Goal: Task Accomplishment & Management: Complete application form

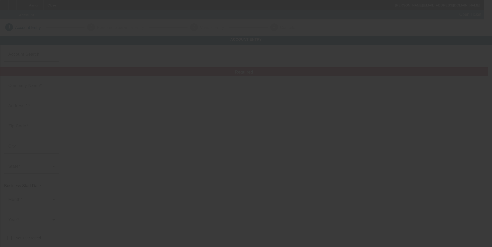
type input "Hana Hou Printing Company"
type input "1448 Bernice St."
type input "96817"
type input "Honolulu"
type input "(808) 778-2930"
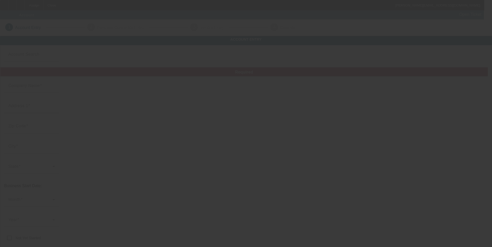
type input "hanahouprintingco@yahoo.com"
type input "[US_EMPLOYER_IDENTIFICATION_NUMBER]"
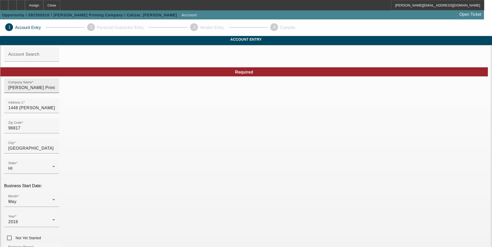
click at [55, 91] on input "Hana Hou Printing Company" at bounding box center [31, 88] width 47 height 6
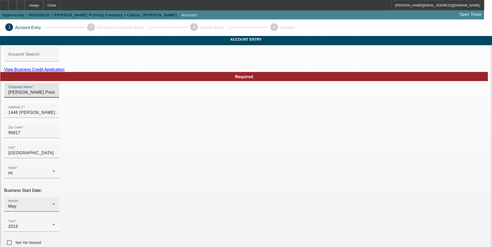
type input "[PERSON_NAME] Printing Company LLC"
click at [52, 203] on div "May" at bounding box center [30, 206] width 44 height 6
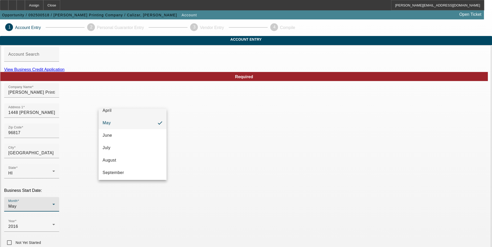
scroll to position [57, 0]
click at [130, 171] on mat-option "September" at bounding box center [133, 172] width 68 height 12
click at [52, 224] on div "2016" at bounding box center [30, 227] width 44 height 6
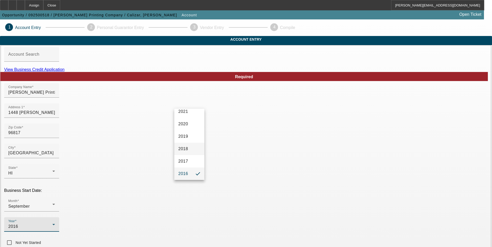
scroll to position [67, 0]
click at [182, 113] on span "2023" at bounding box center [183, 113] width 10 height 6
click at [65, 72] on link "View Business Credit Application" at bounding box center [34, 69] width 60 height 4
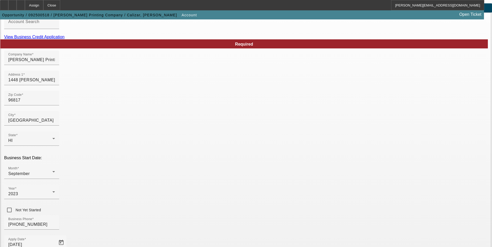
scroll to position [85, 0]
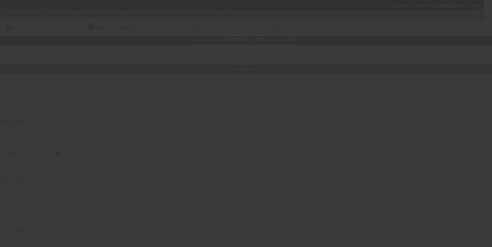
type input "Richie-Anne"
type input "Calizar"
type input "1448 Bernice St."
radio input "true"
type input "96817"
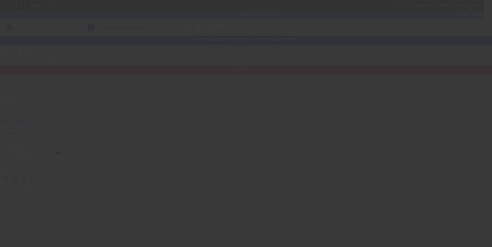
type input "Honolulu"
type input "(808) 778-2930"
type input "100"
type input "576-55-0424"
type input "hanahouprintingco@yahoo.com"
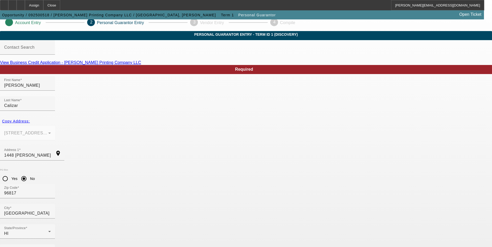
scroll to position [6, 0]
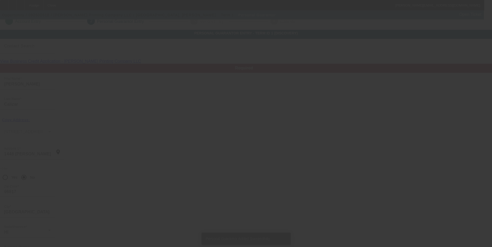
scroll to position [0, 0]
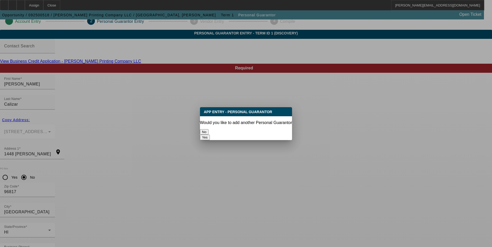
click at [208, 130] on button "No" at bounding box center [204, 131] width 9 height 5
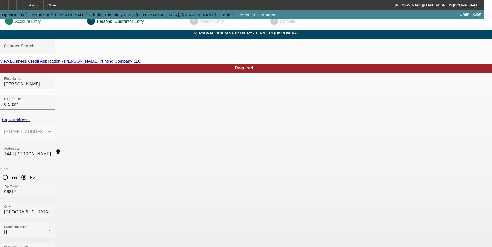
scroll to position [6, 0]
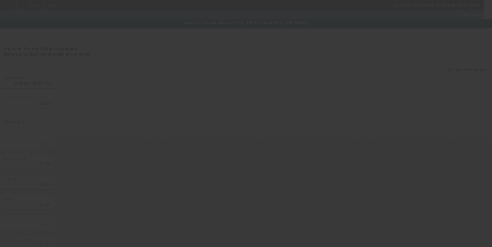
type input "$40,435.00"
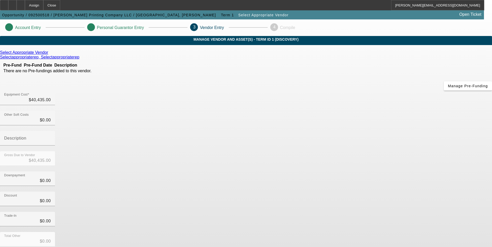
click at [50, 55] on icon at bounding box center [50, 52] width 0 height 4
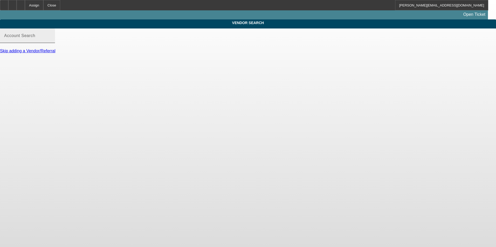
click at [51, 41] on input "Account Search" at bounding box center [27, 38] width 47 height 6
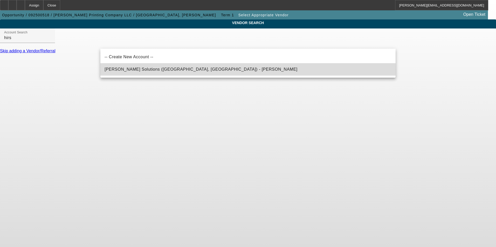
click at [157, 69] on span "[PERSON_NAME] Solutions ([GEOGRAPHIC_DATA], [GEOGRAPHIC_DATA]) - [PERSON_NAME]" at bounding box center [200, 69] width 193 height 4
type input "[PERSON_NAME] Solutions ([GEOGRAPHIC_DATA], [GEOGRAPHIC_DATA]) - [PERSON_NAME]"
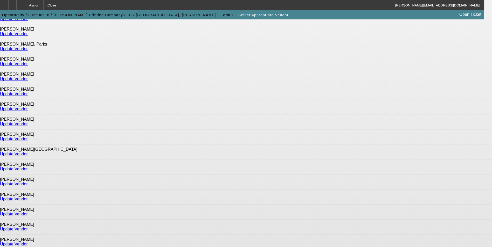
scroll to position [323, 0]
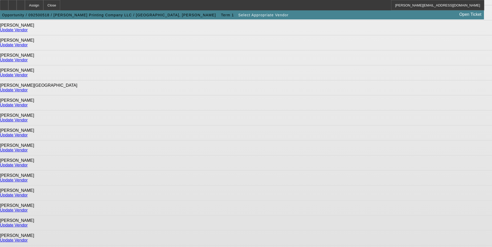
click at [28, 208] on link "Update Vendor" at bounding box center [14, 210] width 28 height 4
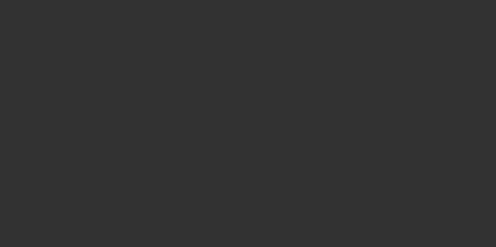
type input "$40,435.00"
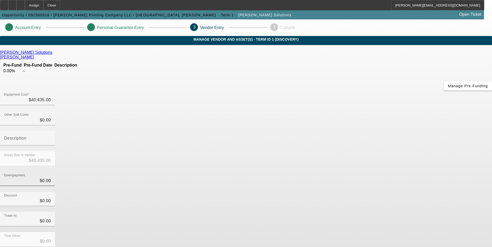
scroll to position [17, 0]
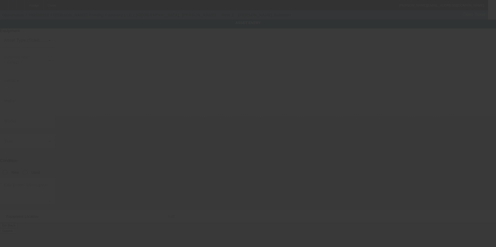
type textarea "Make: Tajima; Model: TMEZ-SC1501"
type input "1448 Bernice St."
type input "Honolulu"
type input "96817"
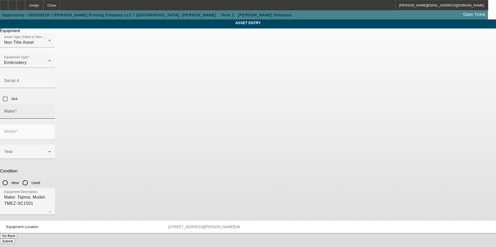
click at [51, 110] on input "Make" at bounding box center [27, 113] width 47 height 6
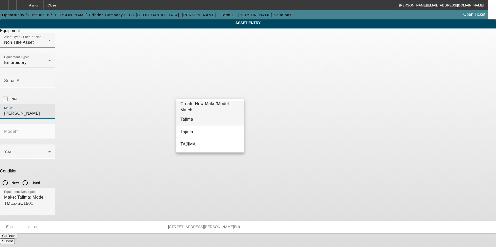
click at [202, 118] on mat-option "Tajima" at bounding box center [210, 119] width 68 height 12
type input "Tajima"
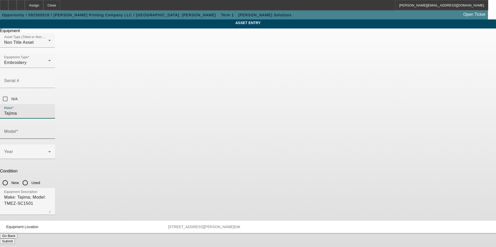
click at [51, 124] on div "Model" at bounding box center [27, 131] width 47 height 15
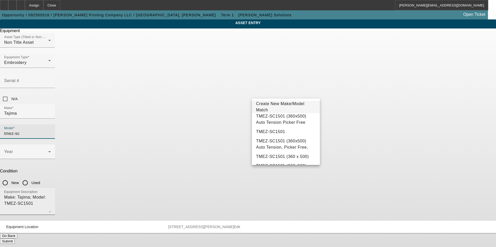
drag, startPoint x: 276, startPoint y: 133, endPoint x: 255, endPoint y: 132, distance: 21.3
click at [276, 133] on span "TMEZ-SC1501" at bounding box center [270, 132] width 29 height 6
type input "TMEZ-SC1501"
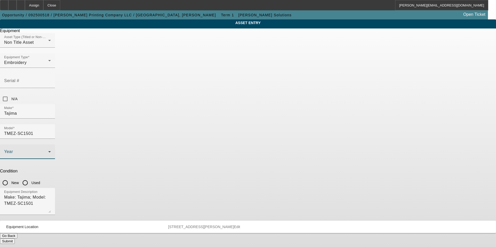
click at [48, 151] on span at bounding box center [26, 154] width 44 height 6
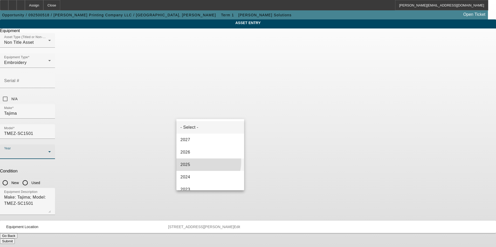
click at [195, 161] on mat-option "2025" at bounding box center [210, 165] width 68 height 12
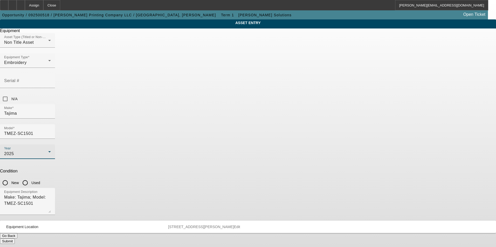
click at [10, 178] on input "New" at bounding box center [5, 183] width 10 height 10
radio input "true"
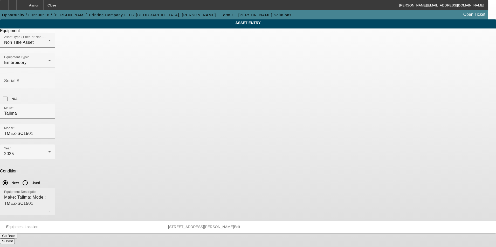
click at [51, 194] on textarea "Make: Tajima; Model: TMEZ-SC1501" at bounding box center [27, 203] width 47 height 19
type textarea "new single head embroidery machine"
click at [15, 239] on button "Submit" at bounding box center [7, 241] width 15 height 5
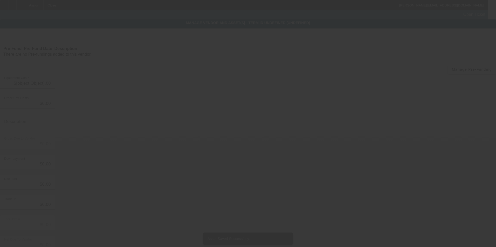
type input "$40,435.00"
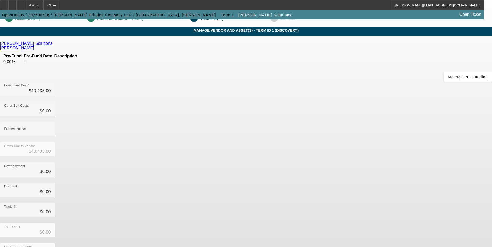
scroll to position [17, 0]
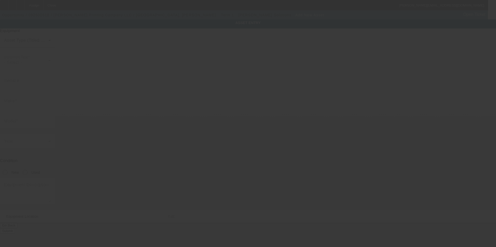
type input "1448 Bernice St."
type input "Honolulu"
type input "96817"
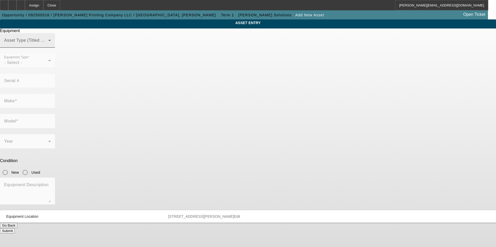
click at [48, 46] on span at bounding box center [26, 42] width 44 height 6
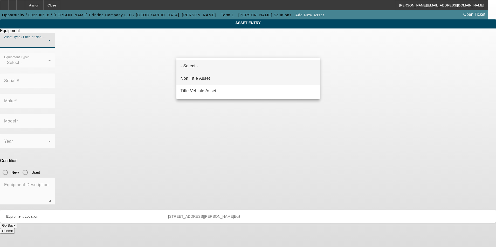
click at [230, 79] on mat-option "Non Title Asset" at bounding box center [247, 78] width 143 height 12
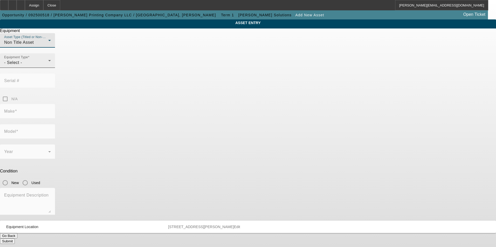
click at [48, 66] on div "- Select -" at bounding box center [26, 63] width 44 height 6
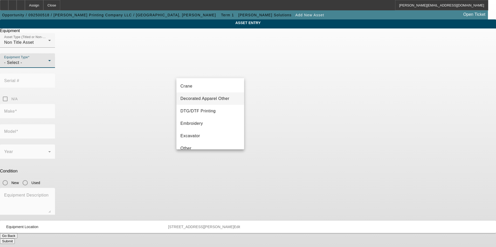
scroll to position [78, 0]
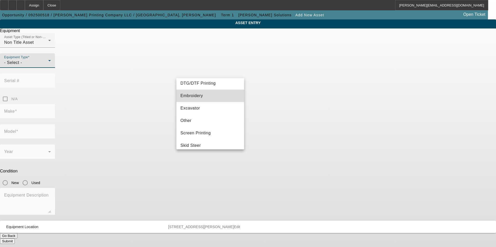
click at [212, 97] on mat-option "Embroidery" at bounding box center [210, 96] width 68 height 12
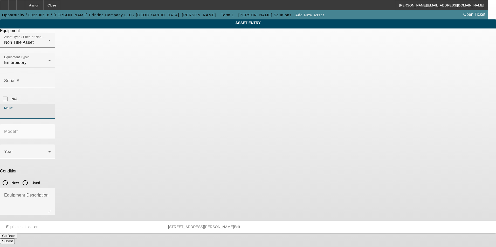
click at [51, 110] on input "Make" at bounding box center [27, 113] width 47 height 6
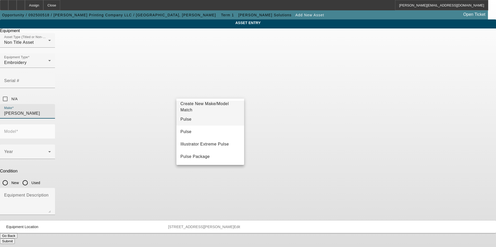
click at [210, 122] on mat-option "Pulse" at bounding box center [210, 119] width 68 height 12
type input "Pulse"
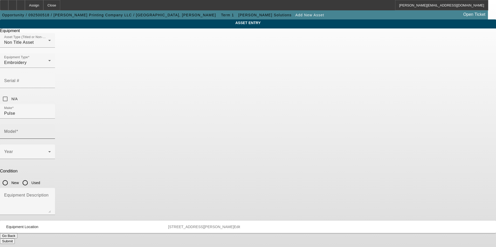
click at [16, 129] on mat-label "Model" at bounding box center [10, 131] width 12 height 4
click at [51, 131] on input "Model" at bounding box center [27, 134] width 47 height 6
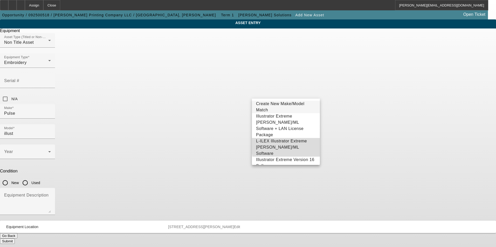
click at [299, 138] on span "L-ILEX Illustrator Extreme Tajima DG/ML Software" at bounding box center [286, 147] width 60 height 19
type input "L-ILEX Illustrator Extreme Tajima DG/ML Software"
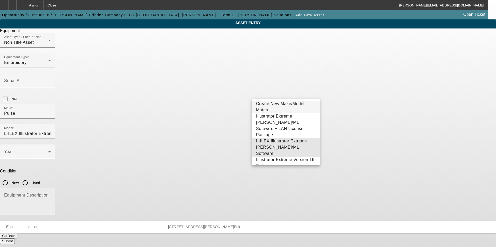
scroll to position [0, 15]
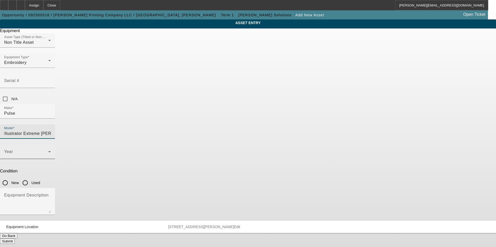
click at [51, 145] on div "Year" at bounding box center [27, 152] width 47 height 15
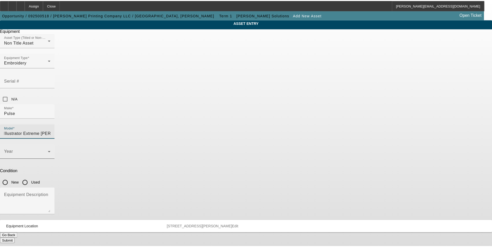
scroll to position [0, 0]
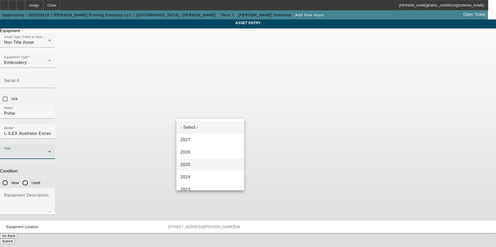
click at [196, 167] on mat-option "2025" at bounding box center [210, 165] width 68 height 12
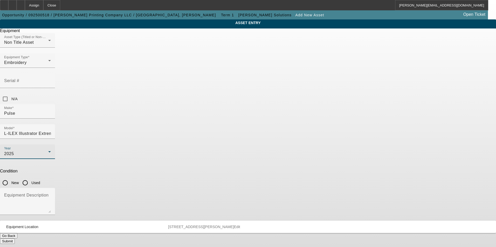
click at [10, 178] on input "New" at bounding box center [5, 183] width 10 height 10
radio input "true"
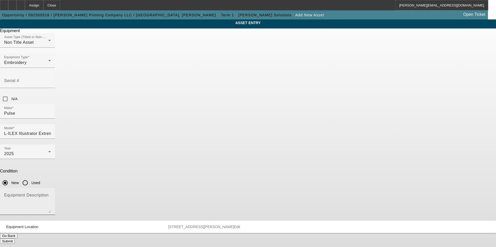
click at [51, 188] on div "Equipment Description" at bounding box center [27, 201] width 47 height 27
type textarea "new software"
click at [15, 239] on button "Submit" at bounding box center [7, 241] width 15 height 5
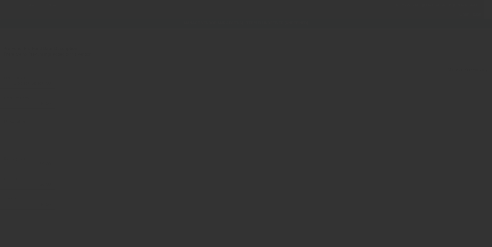
type input "$40,435.00"
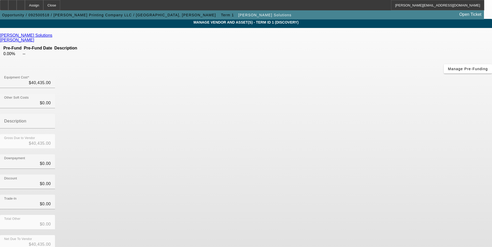
scroll to position [25, 0]
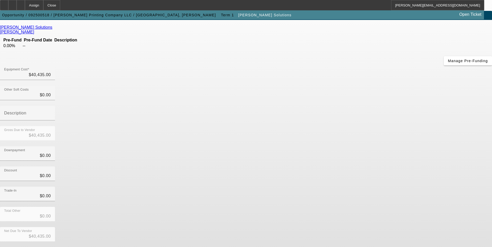
click at [15, 247] on button "Submit" at bounding box center [7, 250] width 15 height 5
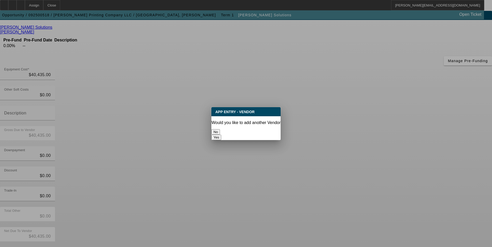
click at [220, 130] on button "No" at bounding box center [215, 131] width 9 height 5
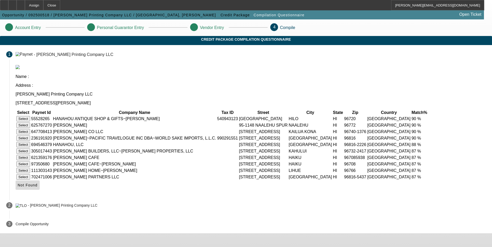
click at [38, 187] on span "Not Found" at bounding box center [28, 185] width 20 height 4
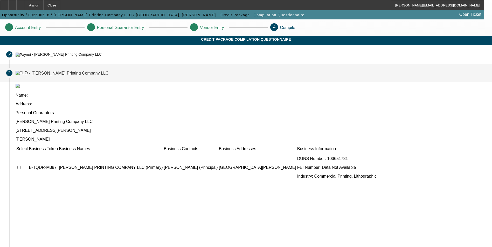
click at [21, 166] on input "checkbox" at bounding box center [18, 167] width 3 height 3
checkbox input "true"
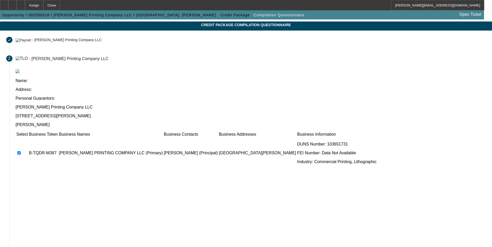
scroll to position [39, 0]
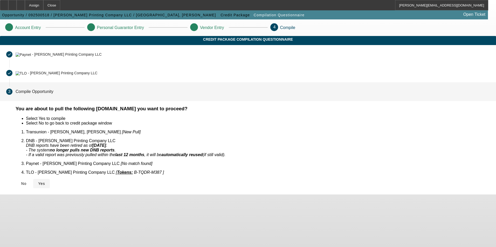
click at [45, 182] on span "Yes" at bounding box center [41, 184] width 7 height 4
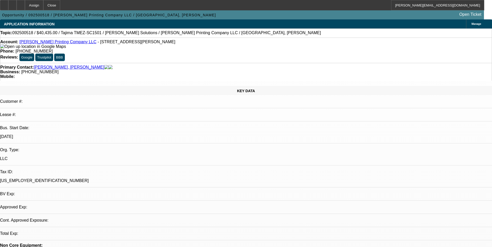
select select "0"
select select "2"
select select "0.1"
select select "4"
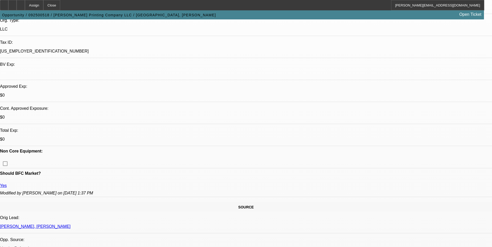
scroll to position [20, 0]
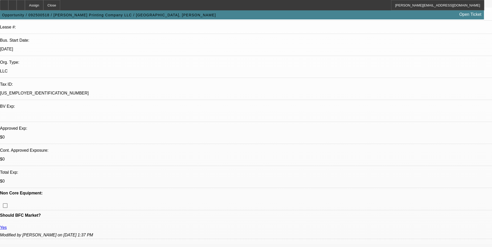
scroll to position [78, 0]
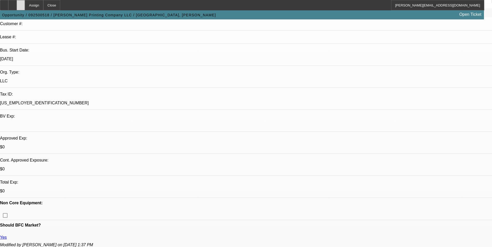
click at [21, 3] on icon at bounding box center [21, 3] width 0 height 0
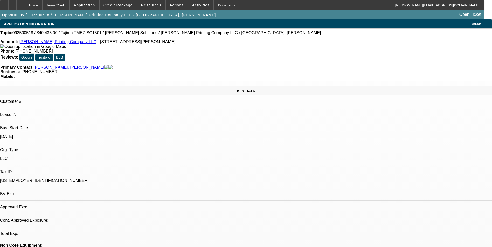
select select "0"
select select "2"
select select "0.1"
select select "4"
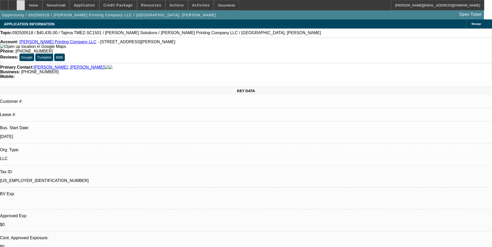
click at [21, 3] on icon at bounding box center [21, 3] width 0 height 0
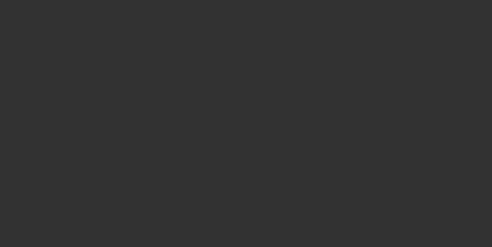
select select "0"
select select "2"
select select "0.1"
select select "4"
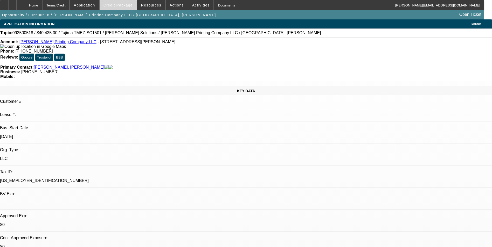
click at [126, 3] on span at bounding box center [118, 5] width 37 height 12
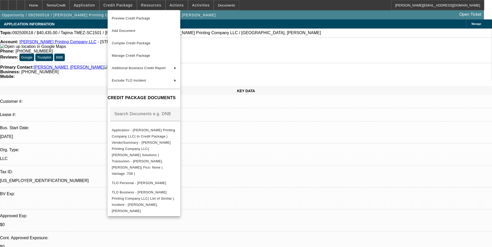
click at [270, 154] on div at bounding box center [246, 123] width 492 height 247
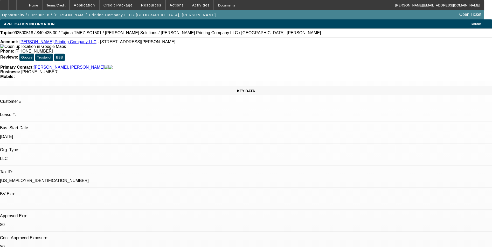
click at [66, 49] on icon at bounding box center [66, 46] width 0 height 4
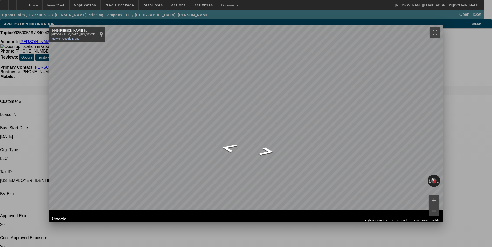
click at [433, 30] on span "Close" at bounding box center [435, 29] width 7 height 3
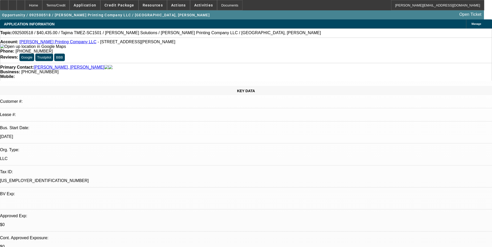
click at [10, 48] on img at bounding box center [33, 46] width 66 height 5
click at [12, 3] on icon at bounding box center [12, 3] width 0 height 0
click at [116, 6] on span "Credit Package" at bounding box center [119, 5] width 30 height 4
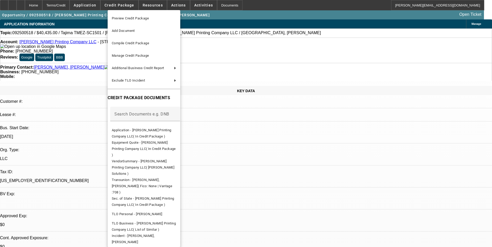
click at [258, 156] on div at bounding box center [246, 123] width 492 height 247
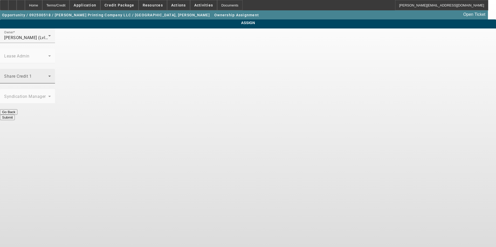
click at [48, 75] on span at bounding box center [26, 78] width 44 height 6
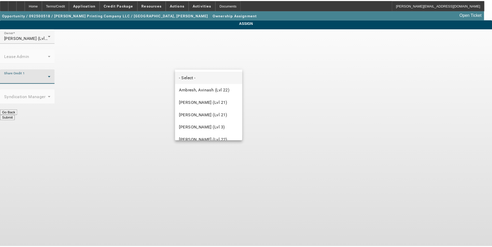
scroll to position [628, 0]
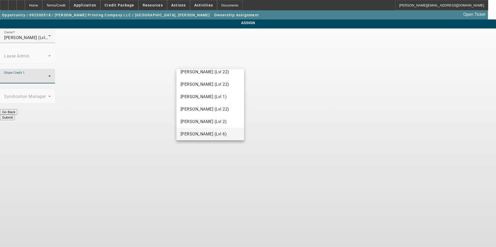
click at [206, 135] on span "Wesolowski, John (Lvl 6)" at bounding box center [203, 134] width 46 height 6
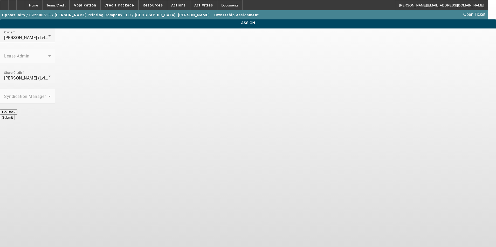
click at [15, 115] on button "Submit" at bounding box center [7, 117] width 15 height 5
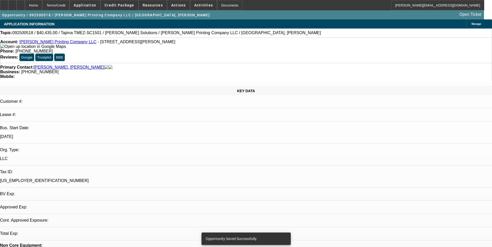
select select "0"
select select "2"
select select "0.1"
select select "4"
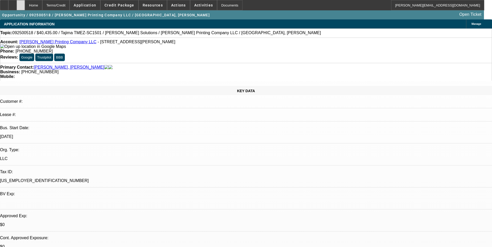
click at [25, 8] on div at bounding box center [21, 5] width 8 height 10
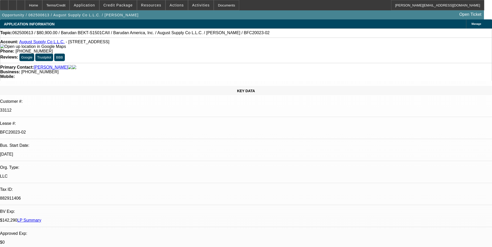
select select "0"
select select "2"
select select "0.1"
select select "4"
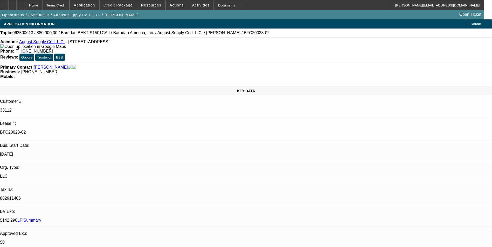
select select "0"
select select "2"
select select "0.1"
select select "4"
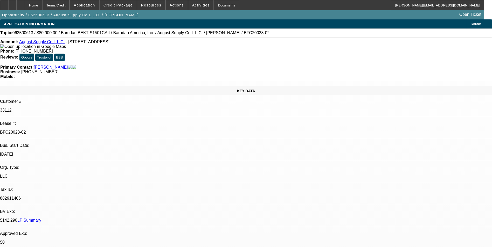
select select "0"
select select "2"
select select "0.1"
select select "4"
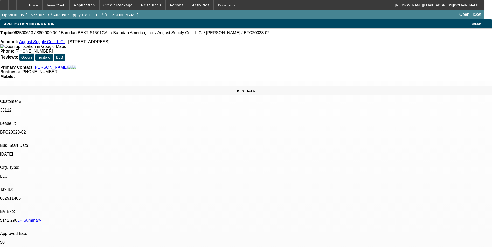
select select "0"
select select "2"
select select "0.1"
select select "4"
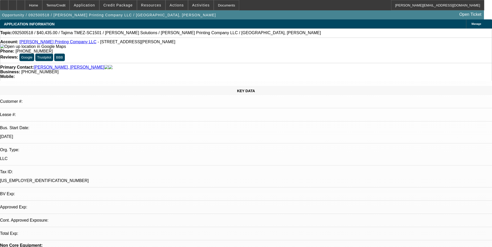
select select "0"
select select "2"
select select "0.1"
select select "4"
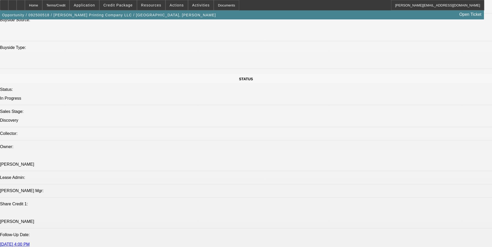
scroll to position [622, 0]
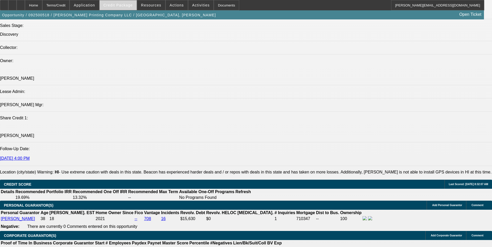
click at [127, 6] on span "Credit Package" at bounding box center [117, 5] width 29 height 4
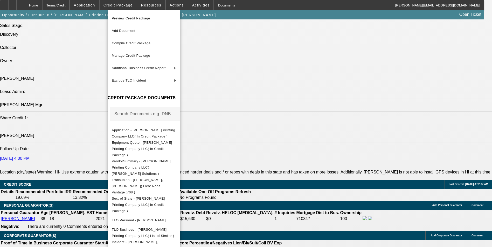
click at [269, 173] on div at bounding box center [246, 123] width 492 height 247
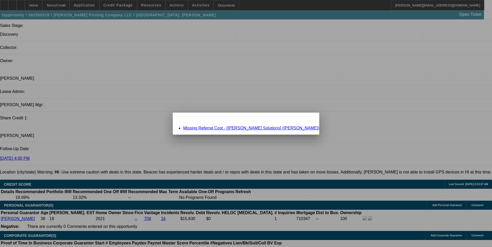
click at [253, 128] on link "Missing Referral Cost - [Hirsch Solutions] (Quinn, Eric)" at bounding box center [251, 128] width 136 height 4
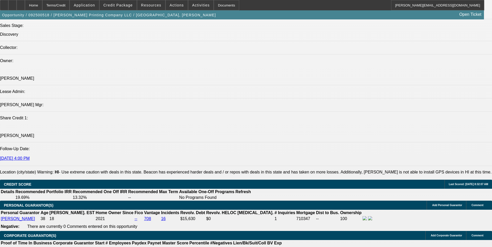
scroll to position [622, 0]
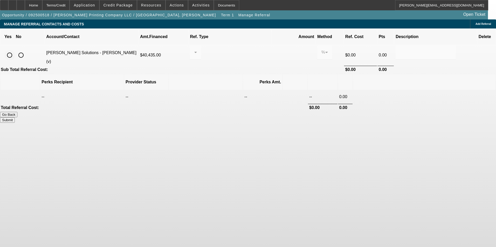
click at [15, 50] on input "radio" at bounding box center [9, 55] width 10 height 10
radio input "true"
click at [194, 49] on div at bounding box center [194, 52] width 0 height 6
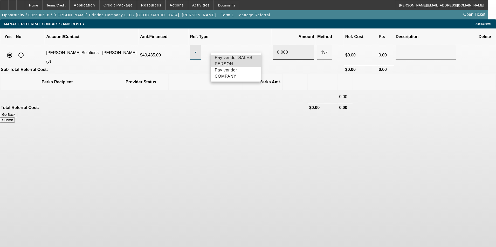
drag, startPoint x: 239, startPoint y: 59, endPoint x: 268, endPoint y: 47, distance: 31.6
click at [240, 58] on span "Pay vendor SALES PERSON" at bounding box center [236, 61] width 42 height 12
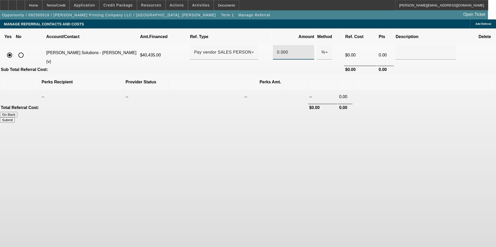
click at [277, 49] on input "0.000" at bounding box center [293, 52] width 33 height 6
click at [367, 74] on th at bounding box center [424, 82] width 142 height 16
click at [15, 117] on button "Submit" at bounding box center [7, 119] width 15 height 5
type input "0.500"
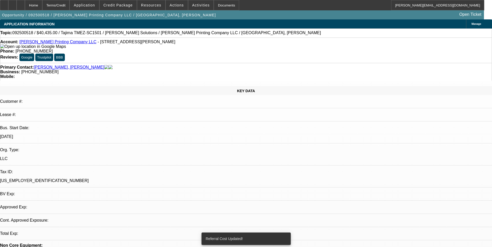
select select "0"
select select "2"
select select "0.1"
select select "4"
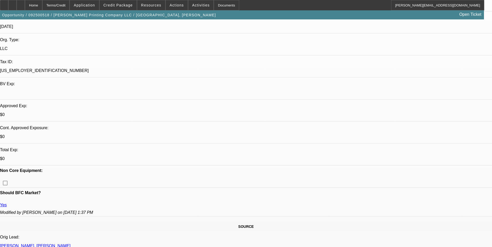
scroll to position [130, 0]
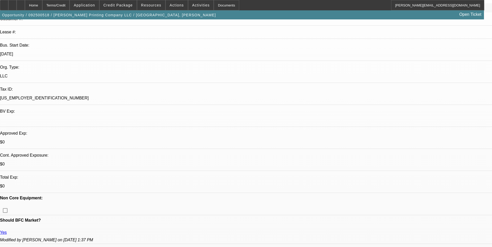
scroll to position [0, 0]
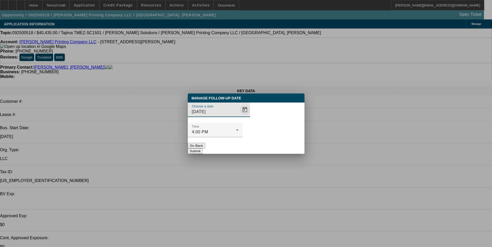
click at [238, 116] on span "Open calendar" at bounding box center [244, 110] width 12 height 12
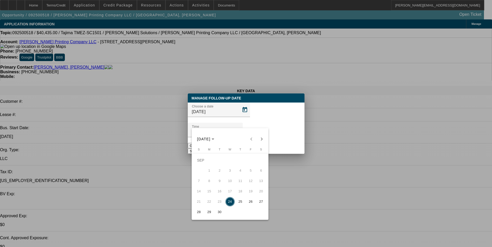
click at [242, 203] on span "25" at bounding box center [240, 201] width 9 height 9
type input "9/25/2025"
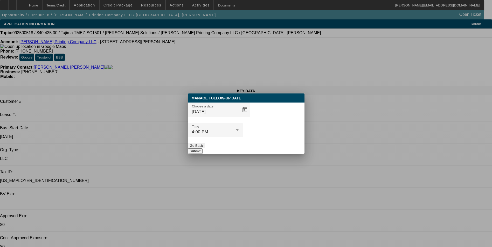
click at [202, 149] on button "Submit" at bounding box center [195, 151] width 15 height 5
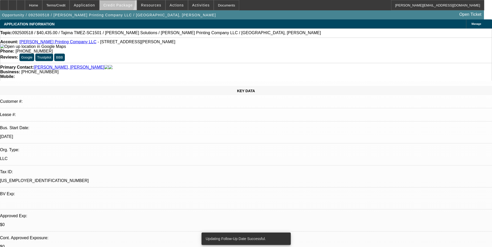
click at [125, 4] on span "Credit Package" at bounding box center [117, 5] width 29 height 4
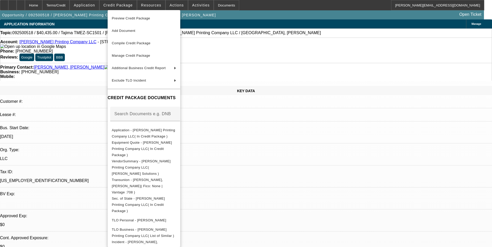
click at [262, 152] on div at bounding box center [246, 123] width 492 height 247
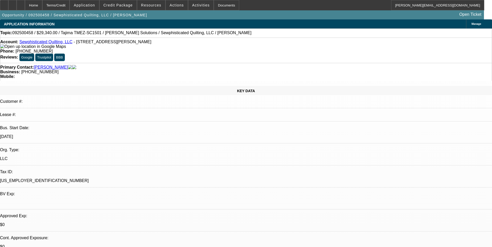
select select "0"
select select "2"
select select "0.1"
select select "4"
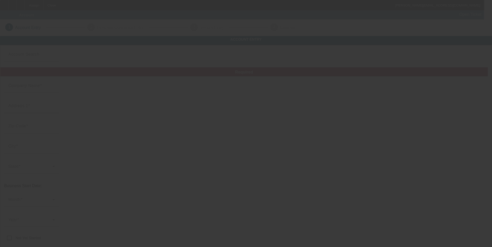
type input "[PERSON_NAME] [PERSON_NAME]"
type input "[STREET_ADDRESS]"
type input "29617"
type input "[GEOGRAPHIC_DATA]"
type input "[PHONE_NUMBER]"
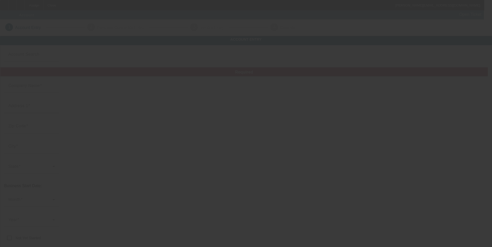
type input "K Hip Hop"
type input "[EMAIL_ADDRESS][DOMAIN_NAME]"
type input "[US_EMPLOYER_IDENTIFICATION_NUMBER]"
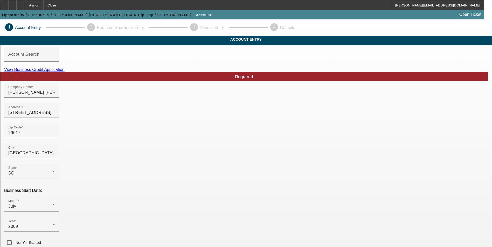
click at [65, 72] on link "View Business Credit Application" at bounding box center [34, 69] width 60 height 4
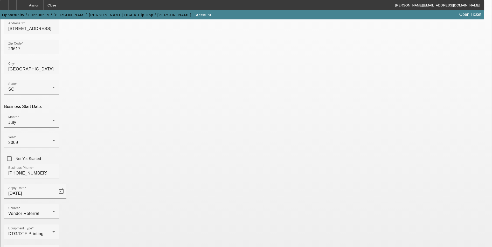
scroll to position [85, 0]
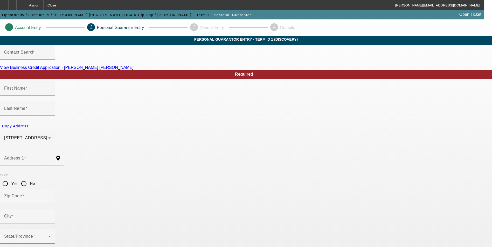
type input "[PERSON_NAME]"
type input "[STREET_ADDRESS]"
radio input "true"
type input "29680"
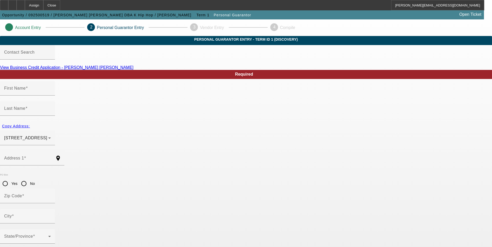
type input "[GEOGRAPHIC_DATA]"
type input "[PHONE_NUMBER]"
type input "100"
type input "522-55-6733"
type input "[EMAIL_ADDRESS][DOMAIN_NAME]"
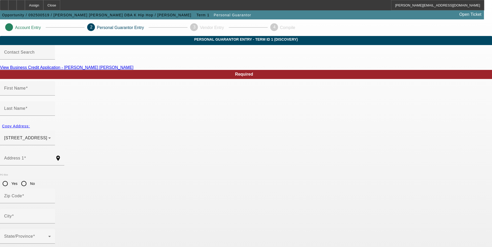
type input "[PHONE_NUMBER]"
click at [51, 157] on input "[STREET_ADDRESS]" at bounding box center [27, 160] width 47 height 6
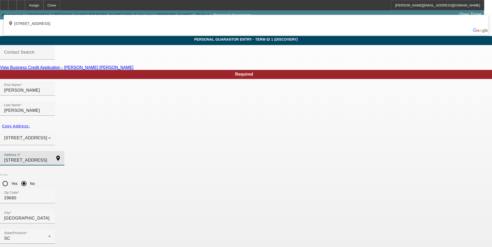
click at [161, 28] on div "add_location [STREET_ADDRESS]" at bounding box center [246, 22] width 484 height 12
type input "[STREET_ADDRESS]"
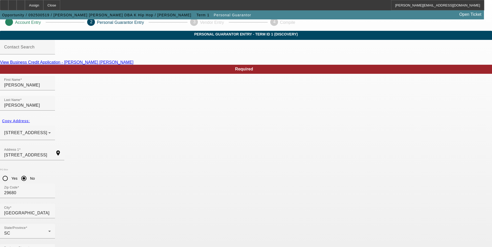
scroll to position [6, 0]
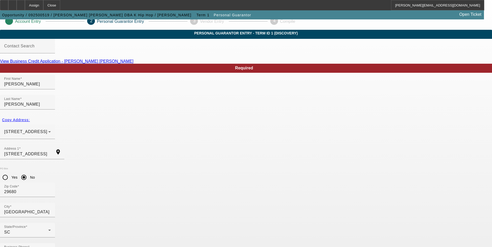
type input "Tae"
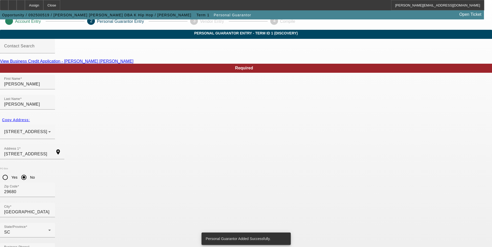
scroll to position [0, 0]
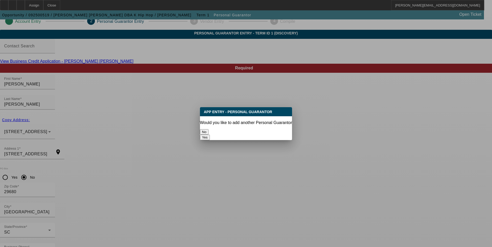
click at [208, 129] on button "No" at bounding box center [204, 131] width 9 height 5
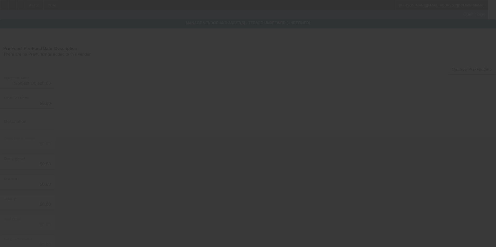
type input "$10,000.00"
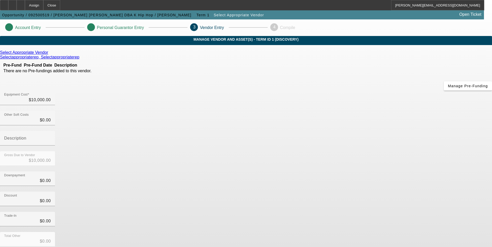
click at [50, 55] on icon at bounding box center [50, 52] width 0 height 4
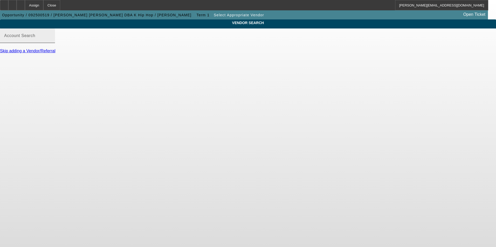
click at [51, 41] on input "Account Search" at bounding box center [27, 38] width 47 height 6
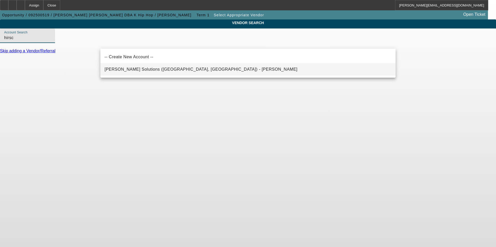
click at [180, 69] on span "[PERSON_NAME] Solutions ([GEOGRAPHIC_DATA], [GEOGRAPHIC_DATA]) - [PERSON_NAME]" at bounding box center [200, 69] width 193 height 4
type input "[PERSON_NAME] Solutions ([GEOGRAPHIC_DATA], [GEOGRAPHIC_DATA]) - [PERSON_NAME]"
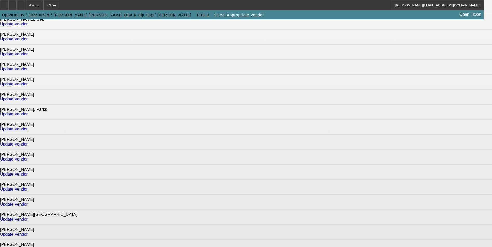
scroll to position [181, 0]
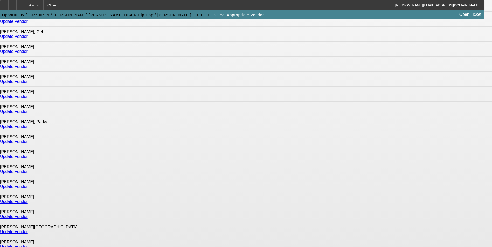
click at [28, 124] on link "Update Vendor" at bounding box center [14, 126] width 28 height 4
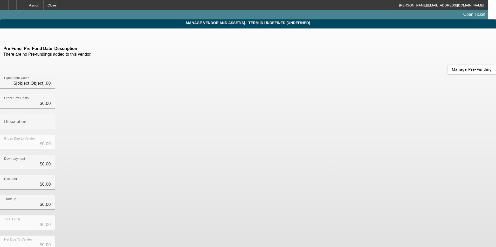
type input "$10,000.00"
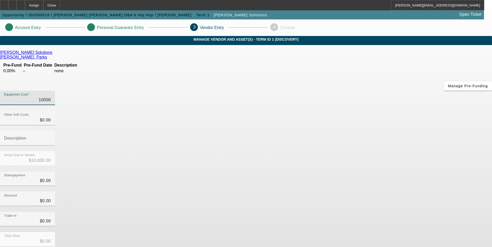
drag, startPoint x: 292, startPoint y: 66, endPoint x: 344, endPoint y: 54, distance: 53.8
click at [344, 91] on div "Equipment Cost 10000" at bounding box center [246, 101] width 492 height 20
type input "2"
type input "$2.00"
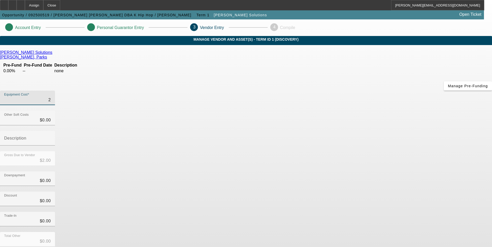
type input "22"
type input "$22.00"
type input "225"
type input "$225.00"
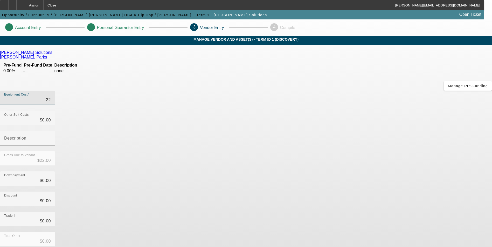
type input "$225.00"
type input "2251"
type input "$2,251.00"
type input "22511"
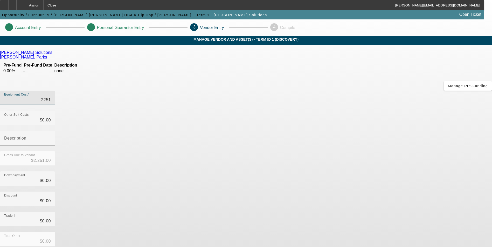
type input "$22,511.00"
click at [356, 172] on div "Downpayment $0.00" at bounding box center [246, 182] width 492 height 20
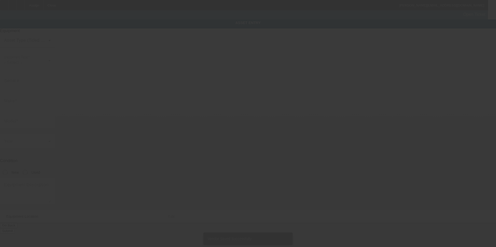
type input "[STREET_ADDRESS]"
type input "[GEOGRAPHIC_DATA]"
type input "29617"
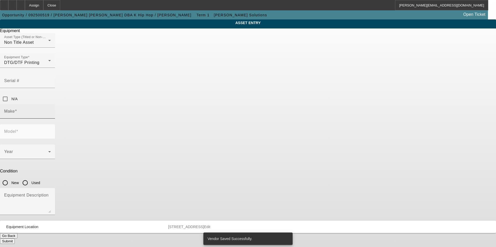
click at [51, 104] on div "Make" at bounding box center [27, 111] width 47 height 15
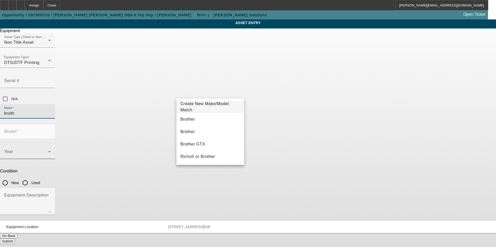
drag, startPoint x: 184, startPoint y: 120, endPoint x: 214, endPoint y: 110, distance: 32.2
click at [187, 120] on span "Brother" at bounding box center [187, 119] width 15 height 4
type input "Brother"
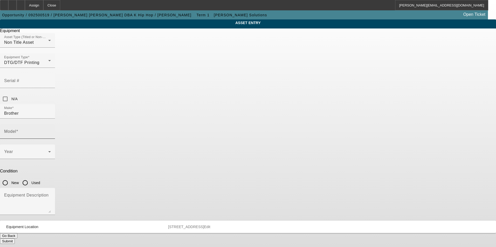
click at [16, 129] on mat-label "Model" at bounding box center [10, 131] width 12 height 4
click at [51, 131] on input "Model" at bounding box center [27, 134] width 47 height 6
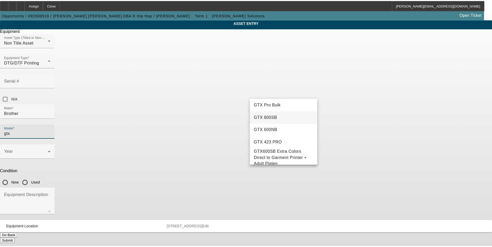
scroll to position [78, 0]
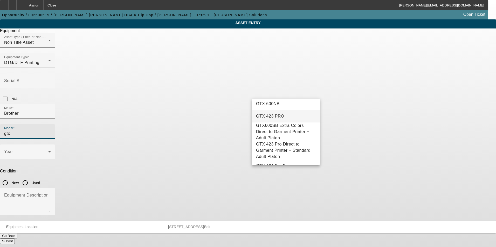
click at [285, 119] on mat-option "GTX 423 PRO" at bounding box center [286, 116] width 68 height 12
type input "GTX 423 PRO"
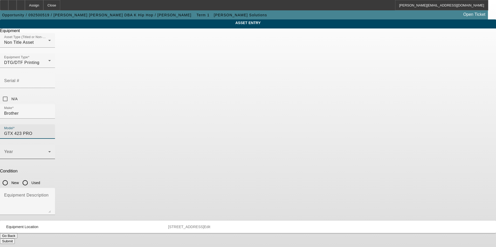
click at [48, 151] on span at bounding box center [26, 154] width 44 height 6
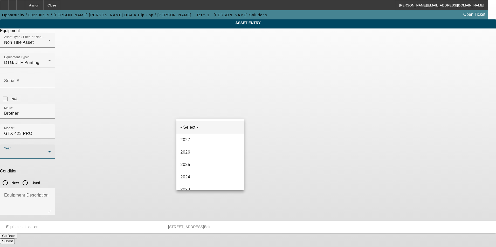
drag, startPoint x: 193, startPoint y: 163, endPoint x: 252, endPoint y: 130, distance: 67.4
click at [195, 163] on mat-option "2025" at bounding box center [210, 165] width 68 height 12
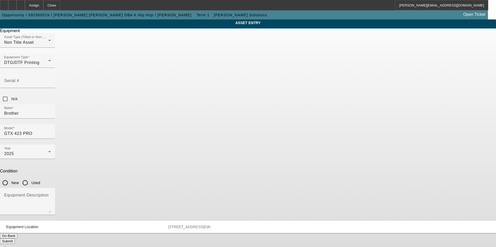
click at [10, 178] on input "New" at bounding box center [5, 183] width 10 height 10
radio input "true"
click at [51, 194] on textarea "Equipment Description" at bounding box center [27, 203] width 47 height 19
type textarea "new digital printer"
click at [15, 239] on button "Submit" at bounding box center [7, 241] width 15 height 5
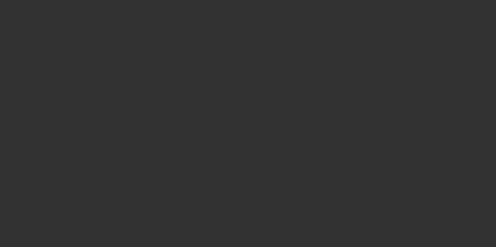
type input "$22,511.00"
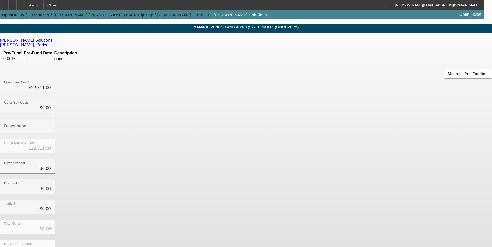
scroll to position [17, 0]
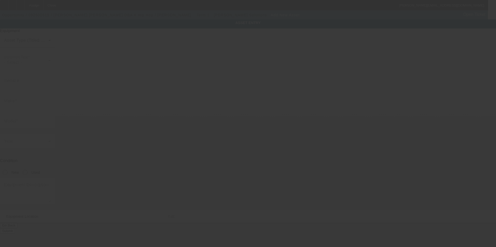
type input "[STREET_ADDRESS]"
type input "[GEOGRAPHIC_DATA]"
type input "29617"
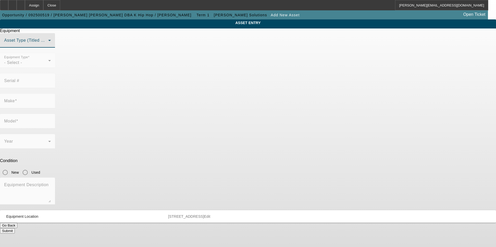
click at [48, 46] on span at bounding box center [26, 42] width 44 height 6
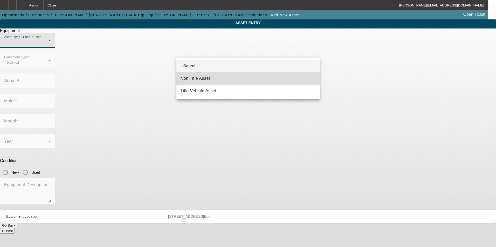
click at [224, 80] on mat-option "Non Title Asset" at bounding box center [247, 78] width 143 height 12
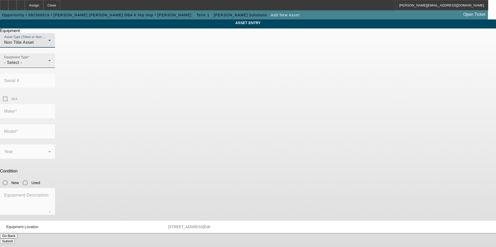
click at [48, 66] on div "- Select -" at bounding box center [26, 63] width 44 height 6
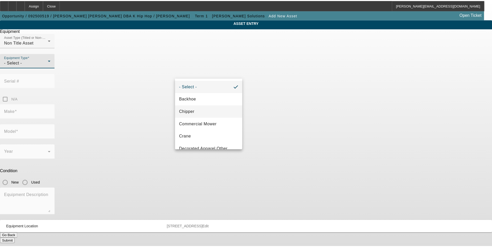
scroll to position [26, 0]
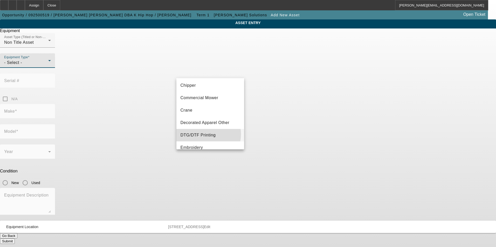
click at [204, 134] on span "DTG/DTF Printing" at bounding box center [197, 135] width 35 height 6
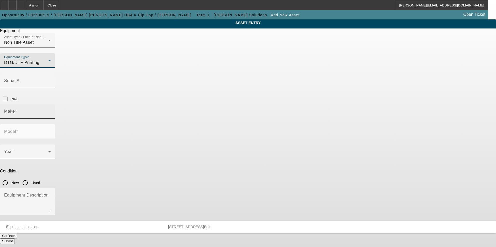
click at [51, 104] on div "Make" at bounding box center [27, 111] width 47 height 15
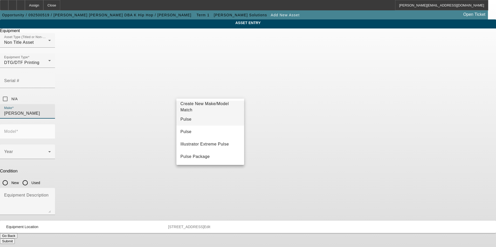
click at [189, 122] on mat-option "Pulse" at bounding box center [210, 119] width 68 height 12
type input "Pulse"
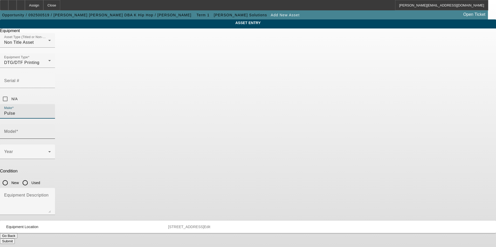
click at [51, 131] on input "Model" at bounding box center [27, 134] width 47 height 6
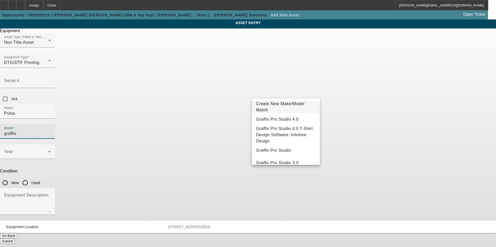
click at [301, 121] on mat-option "Graffix Pro Studio 4.0" at bounding box center [286, 119] width 68 height 12
type input "Graffix Pro Studio 4.0"
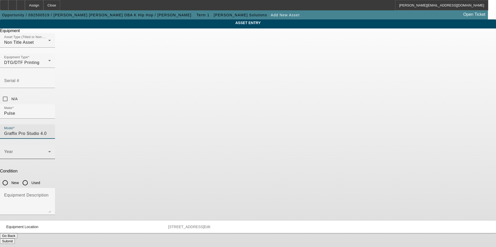
click at [48, 151] on span at bounding box center [26, 154] width 44 height 6
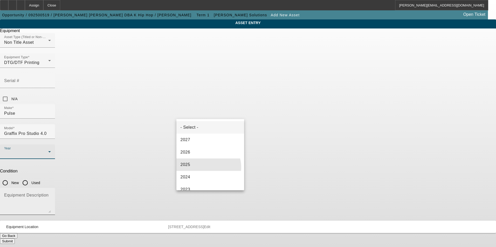
drag, startPoint x: 207, startPoint y: 167, endPoint x: 237, endPoint y: 126, distance: 51.0
click at [207, 166] on mat-option "2025" at bounding box center [210, 165] width 68 height 12
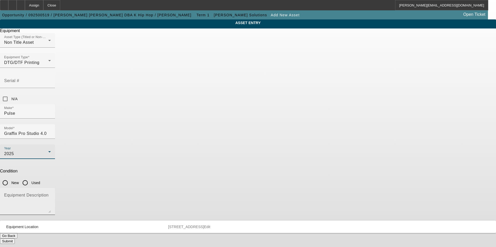
drag, startPoint x: 259, startPoint y: 118, endPoint x: 247, endPoint y: 133, distance: 19.9
click at [10, 178] on input "New" at bounding box center [5, 183] width 10 height 10
radio input "true"
click at [51, 194] on textarea "Equipment Description" at bounding box center [27, 203] width 47 height 19
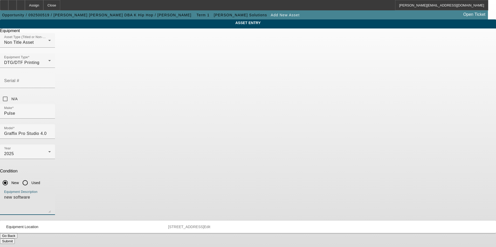
type textarea "new software"
click at [15, 239] on button "Submit" at bounding box center [7, 241] width 15 height 5
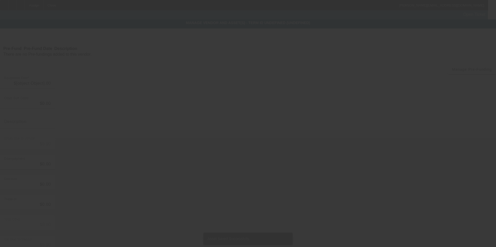
type input "$22,511.00"
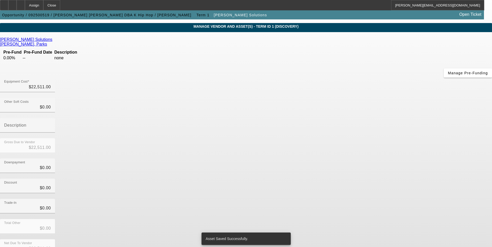
scroll to position [25, 0]
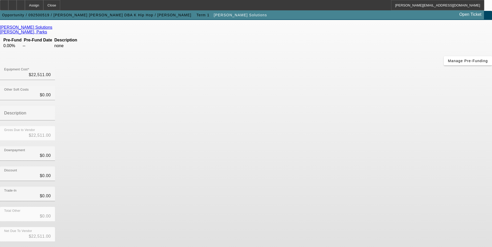
click at [15, 247] on button "Submit" at bounding box center [7, 250] width 15 height 5
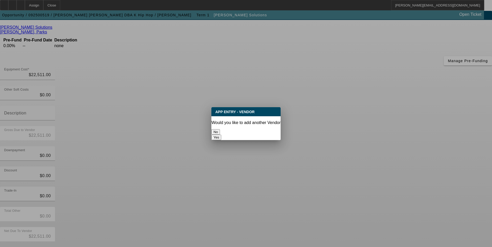
scroll to position [0, 0]
click at [220, 129] on button "No" at bounding box center [215, 131] width 9 height 5
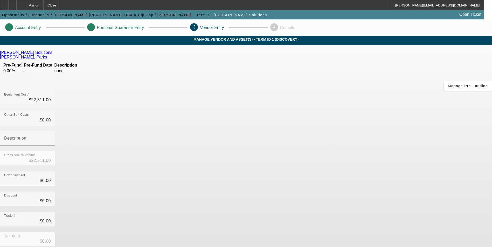
scroll to position [25, 0]
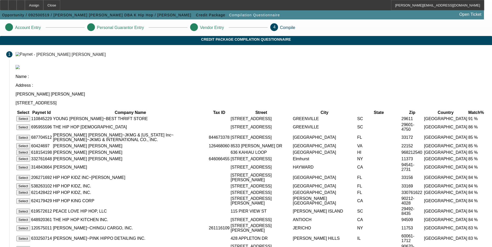
click at [30, 116] on button "Select" at bounding box center [23, 118] width 14 height 5
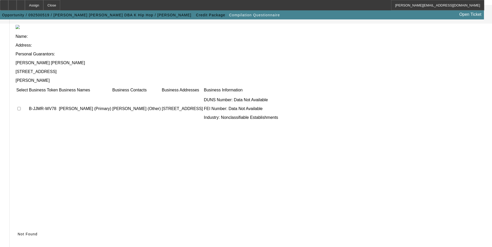
scroll to position [39, 0]
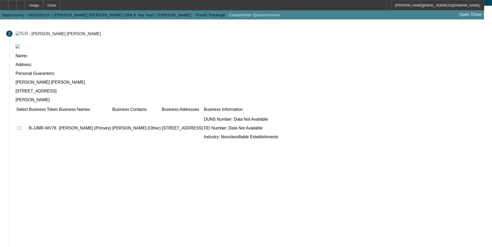
click at [21, 126] on input "checkbox" at bounding box center [18, 127] width 3 height 3
checkbox input "true"
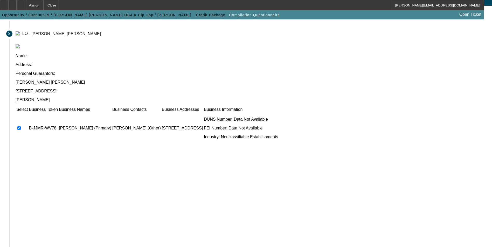
scroll to position [0, 0]
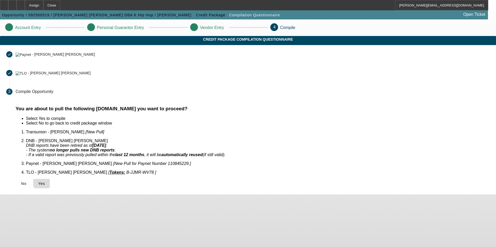
click at [45, 182] on span "Yes" at bounding box center [41, 184] width 7 height 4
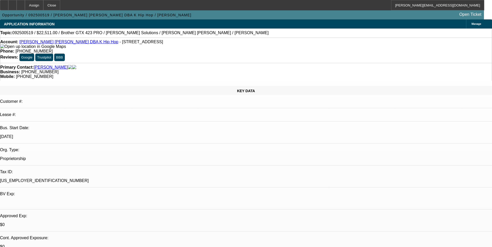
select select "0"
select select "2"
select select "0.1"
select select "4"
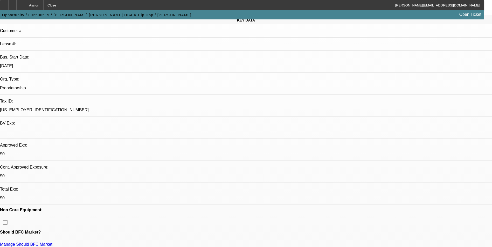
scroll to position [78, 0]
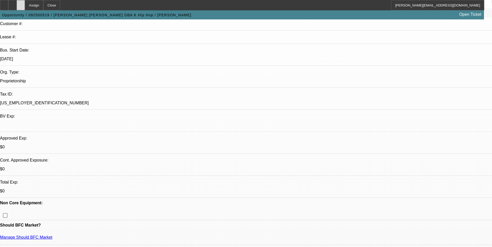
click at [25, 7] on div at bounding box center [21, 5] width 8 height 10
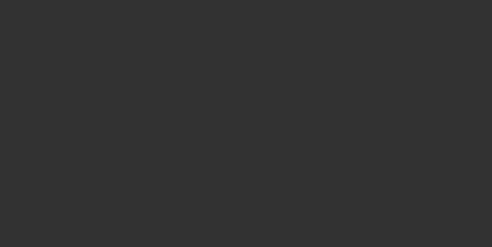
select select "0"
select select "2"
select select "0.1"
select select "4"
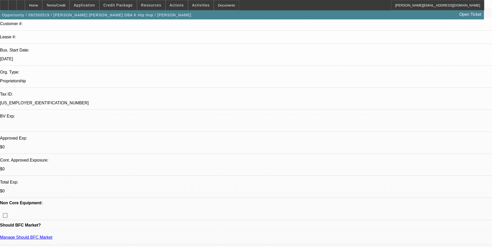
scroll to position [104, 0]
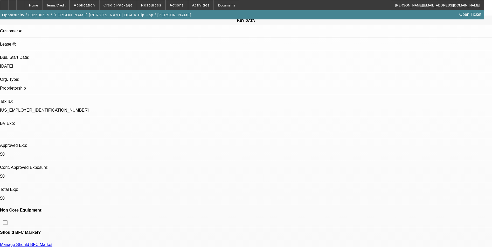
scroll to position [0, 0]
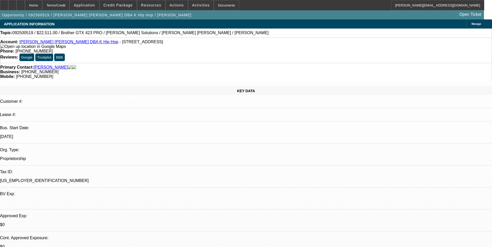
click at [66, 48] on icon at bounding box center [66, 46] width 0 height 4
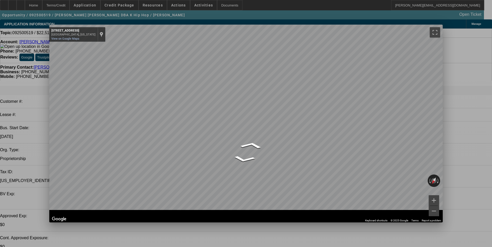
click at [432, 29] on span "Close" at bounding box center [435, 29] width 7 height 3
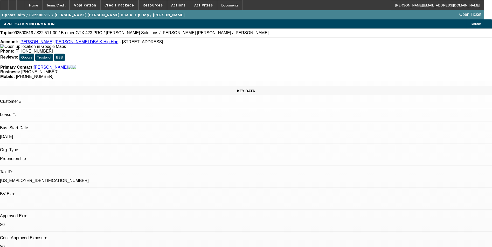
click at [9, 48] on img at bounding box center [33, 46] width 66 height 5
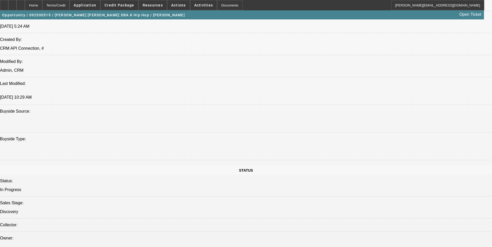
scroll to position [337, 0]
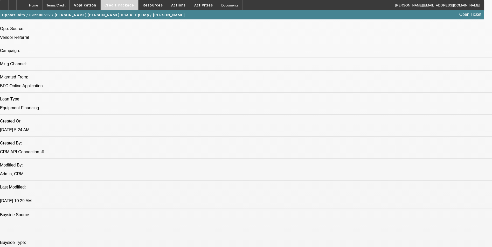
click at [127, 4] on span "Credit Package" at bounding box center [119, 5] width 30 height 4
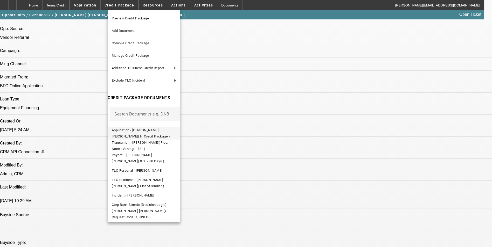
click at [168, 131] on span "Application - [PERSON_NAME] [PERSON_NAME]( In Credit Package )" at bounding box center [141, 133] width 58 height 10
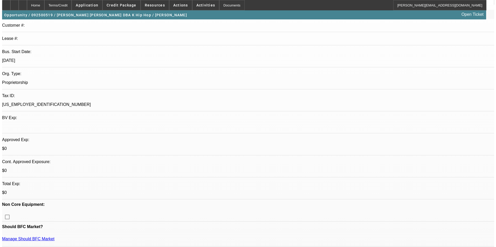
scroll to position [0, 0]
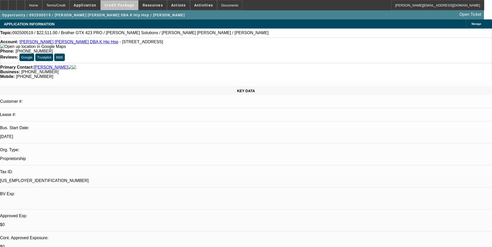
click at [128, 6] on span "Credit Package" at bounding box center [119, 5] width 30 height 4
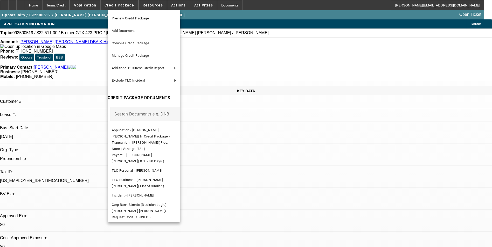
click at [273, 153] on div at bounding box center [246, 123] width 492 height 247
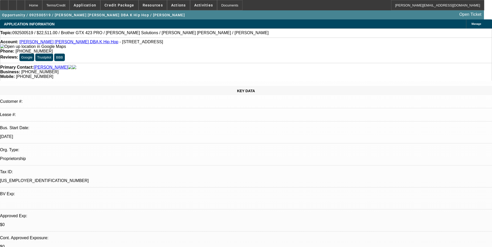
click at [194, 5] on span "Activities" at bounding box center [203, 5] width 19 height 4
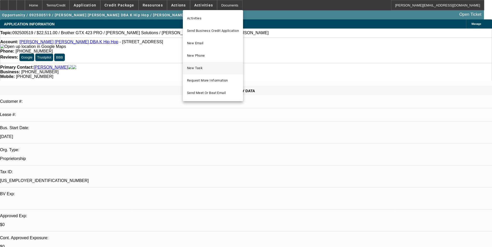
click at [208, 67] on span "New Task" at bounding box center [213, 68] width 52 height 6
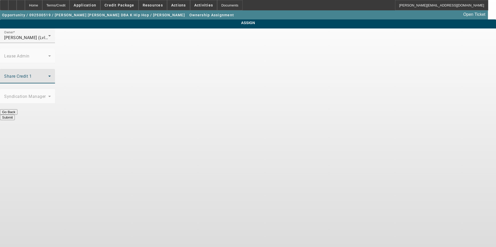
click at [48, 75] on span at bounding box center [26, 78] width 44 height 6
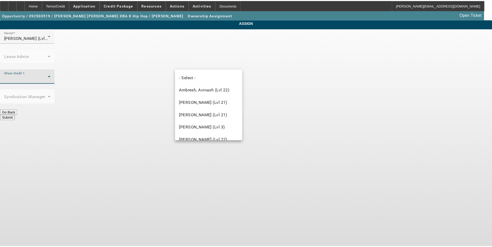
scroll to position [628, 0]
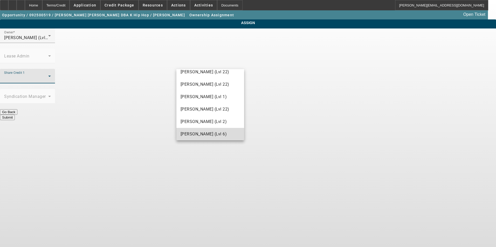
click at [214, 135] on span "Wesolowski, John (Lvl 6)" at bounding box center [203, 134] width 46 height 6
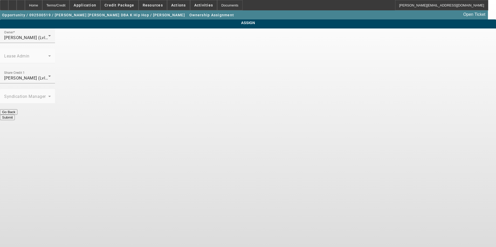
click at [15, 115] on button "Submit" at bounding box center [7, 117] width 15 height 5
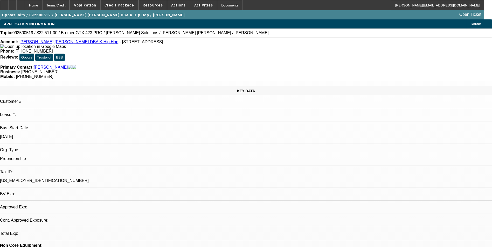
select select "0"
select select "2"
select select "0.1"
select select "4"
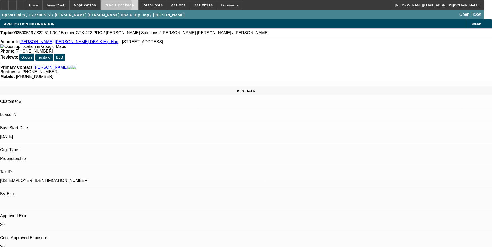
click at [121, 6] on span "Credit Package" at bounding box center [119, 5] width 30 height 4
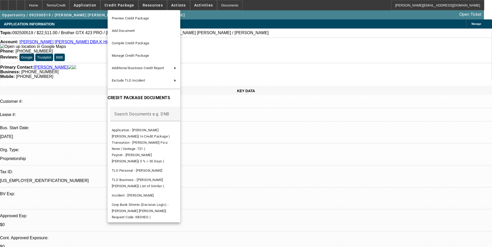
click at [258, 149] on div at bounding box center [246, 123] width 492 height 247
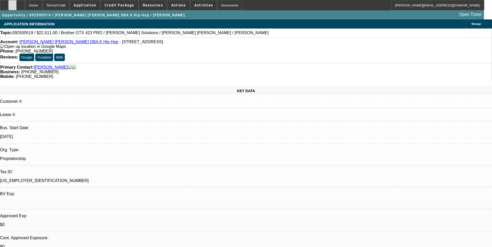
click at [12, 3] on icon at bounding box center [12, 3] width 0 height 0
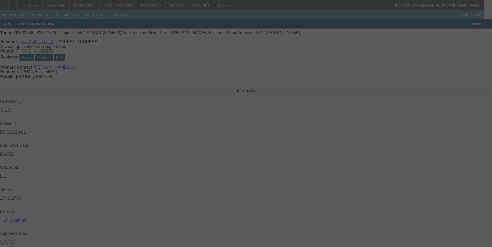
select select "0"
select select "2"
select select "0"
select select "2"
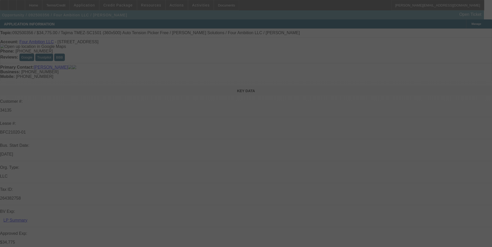
select select "0"
select select "2"
select select "0"
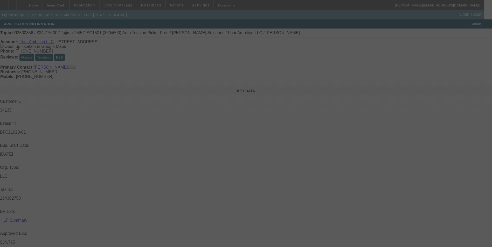
select select "2"
select select "0"
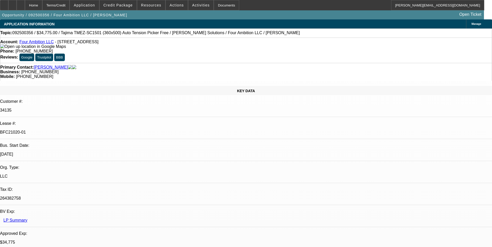
select select "1"
select select "2"
select select "6"
select select "1"
select select "2"
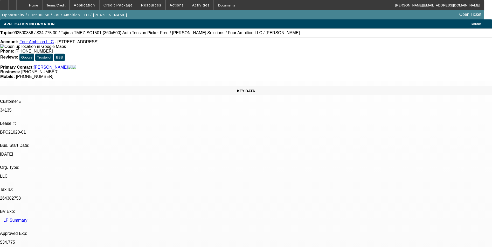
select select "6"
select select "1"
select select "2"
select select "6"
select select "1"
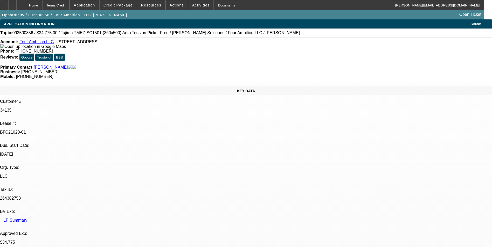
select select "2"
select select "6"
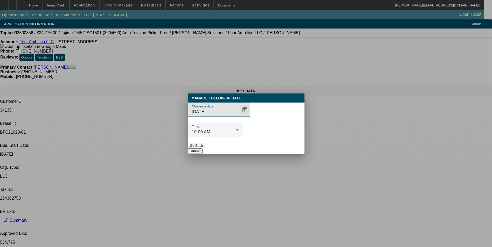
click at [238, 116] on span "Open calendar" at bounding box center [244, 110] width 12 height 12
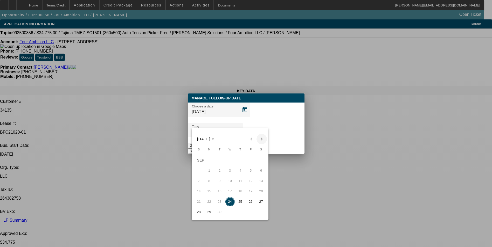
click at [261, 139] on span "Next month" at bounding box center [261, 139] width 10 height 10
click at [251, 139] on span "Previous month" at bounding box center [251, 139] width 10 height 10
click at [219, 215] on span "30" at bounding box center [219, 212] width 9 height 9
type input "9/30/2025"
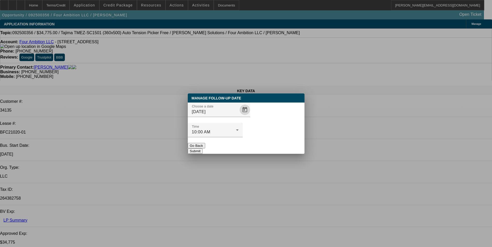
click at [202, 149] on button "Submit" at bounding box center [195, 151] width 15 height 5
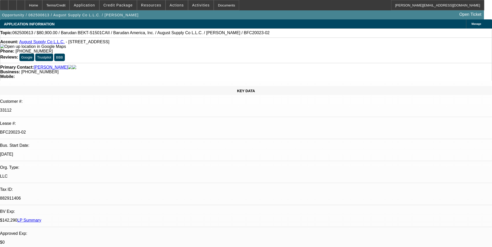
select select "0"
select select "2"
select select "0.1"
select select "4"
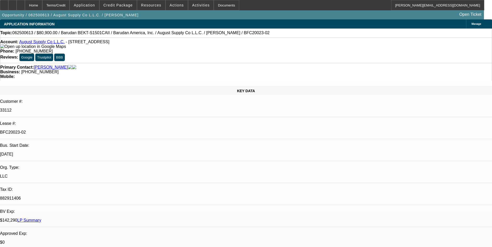
select select "0"
select select "2"
select select "0.1"
select select "4"
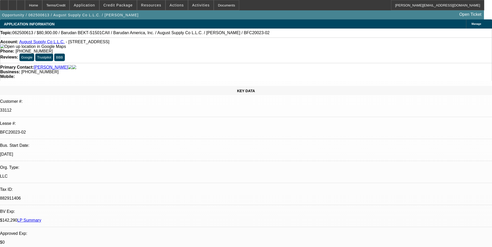
select select "0"
select select "2"
select select "0.1"
select select "4"
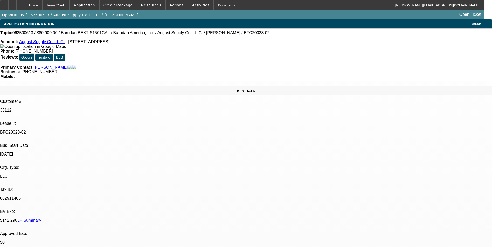
select select "0"
select select "2"
select select "0.1"
select select "4"
